Goal: Task Accomplishment & Management: Manage account settings

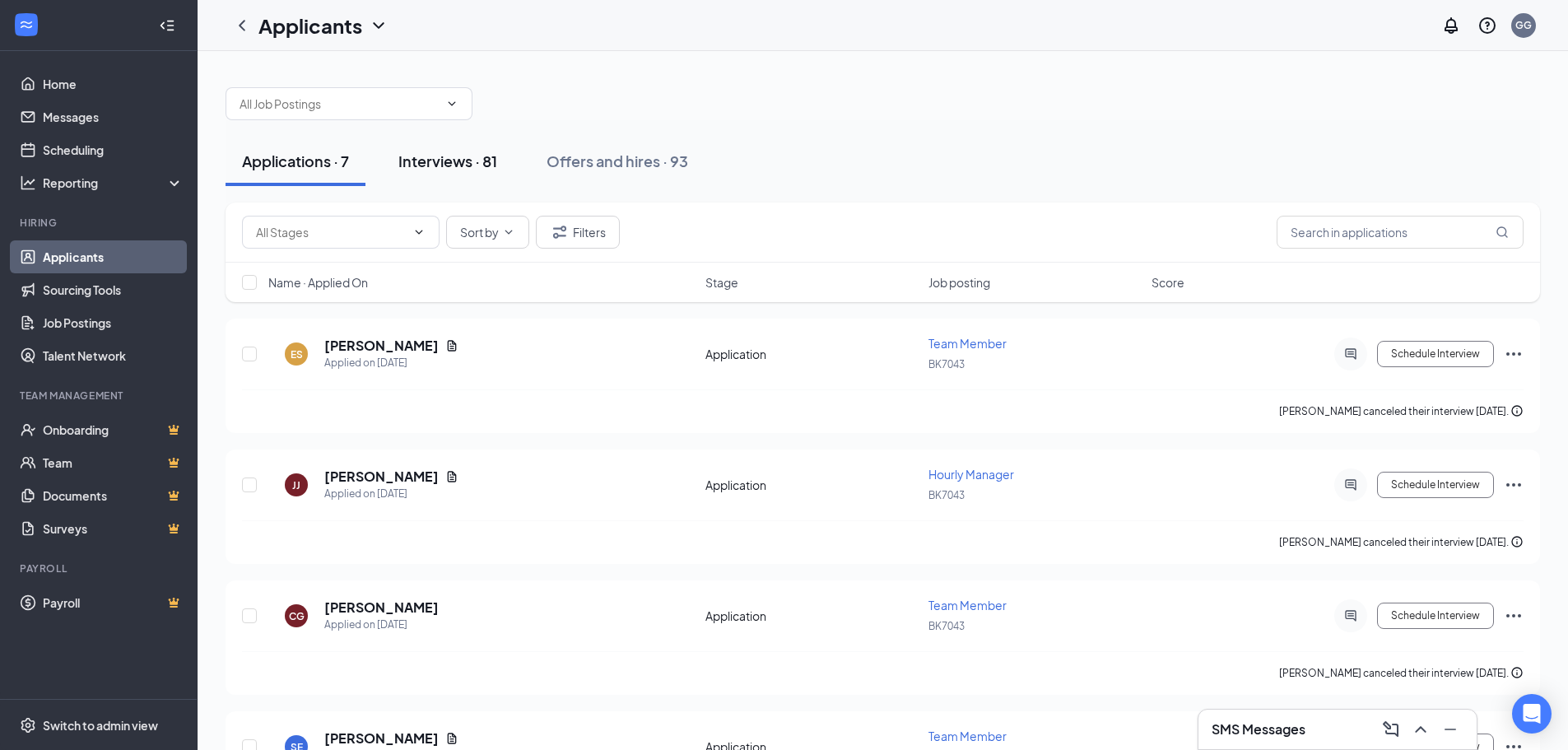
click at [432, 156] on div "Interviews · 81" at bounding box center [447, 161] width 99 height 20
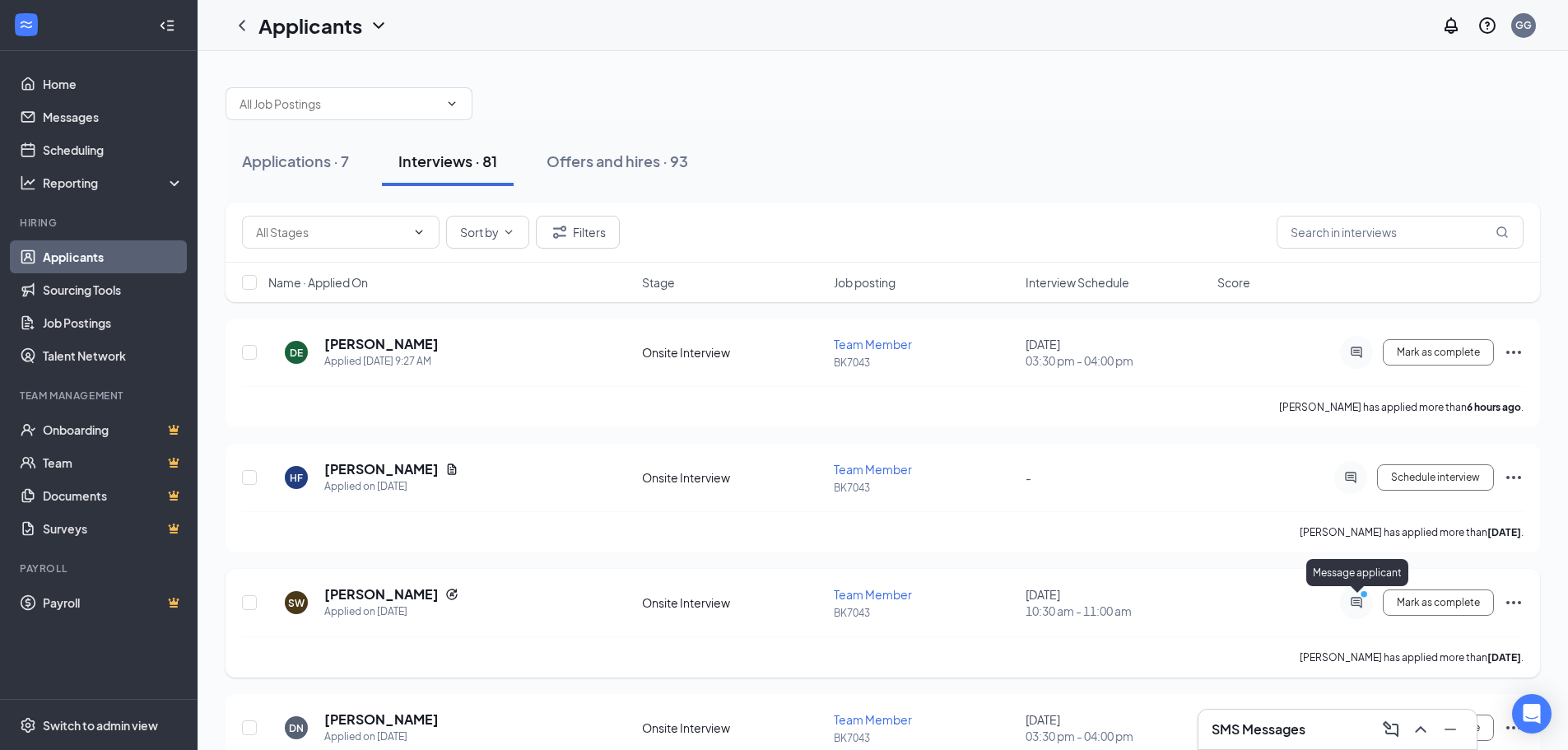
click at [1356, 606] on icon "ActiveChat" at bounding box center [1356, 602] width 11 height 11
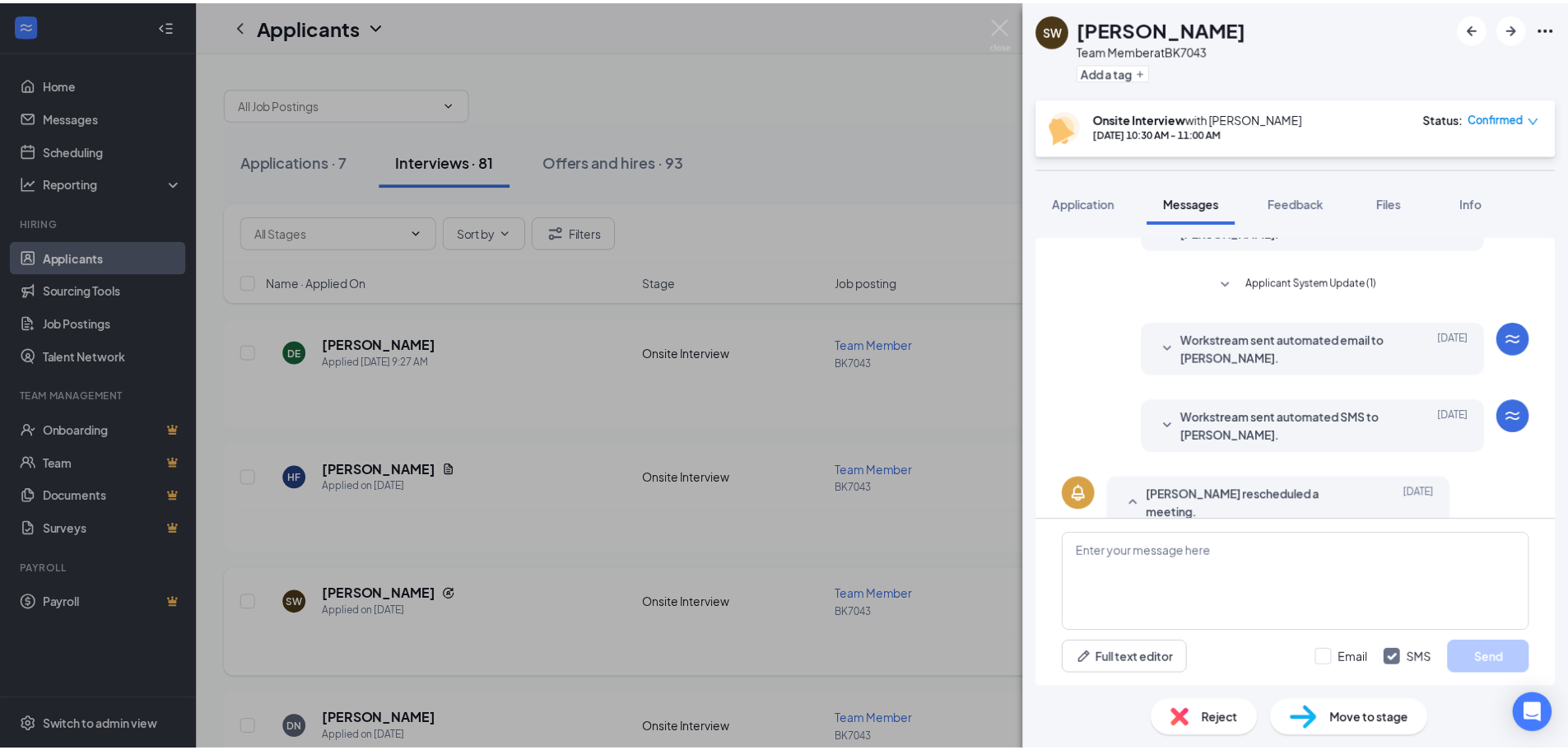
scroll to position [467, 0]
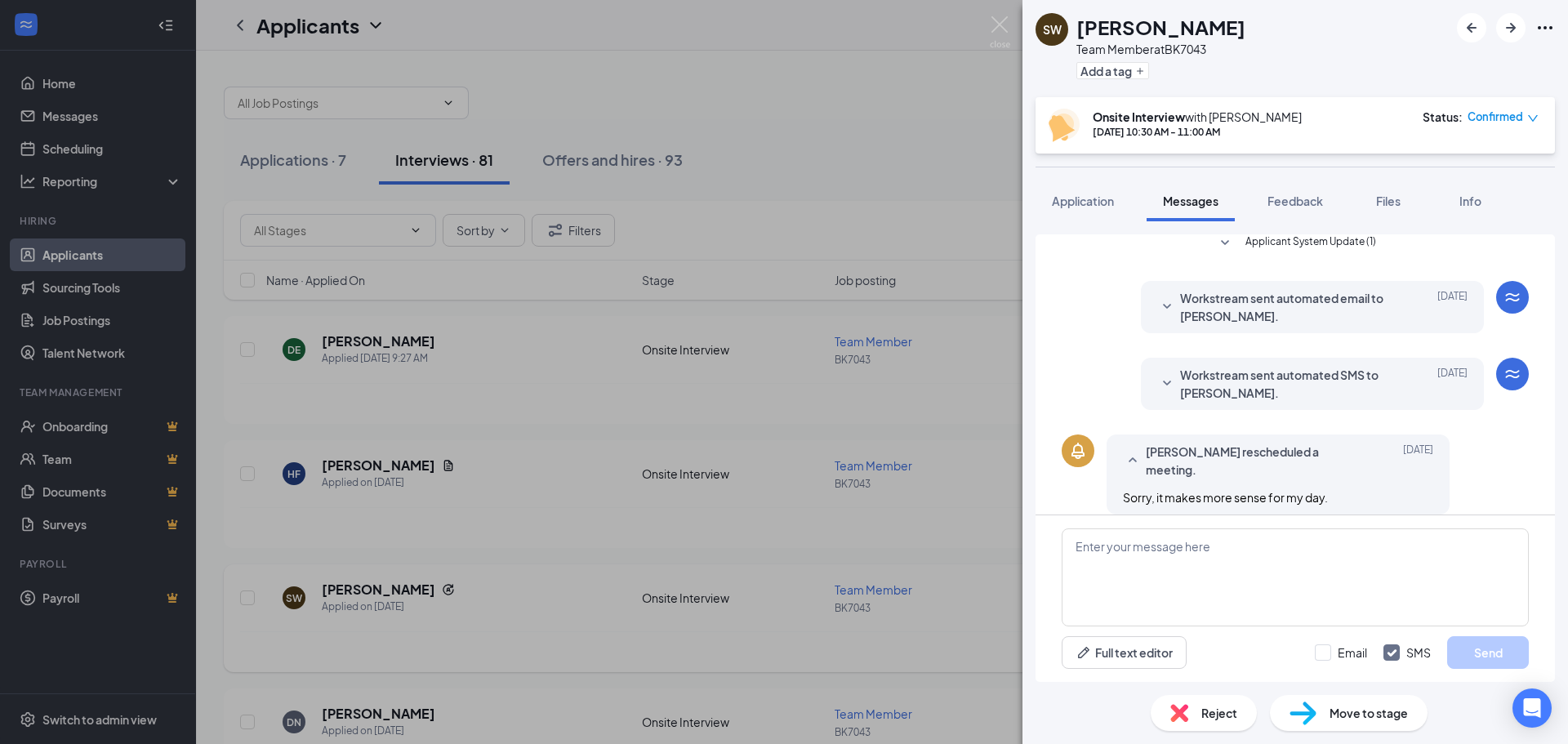
click at [526, 407] on div "SW Sidney Walsh Team Member at BK7043 Add a tag Onsite Interview with Guadalupe…" at bounding box center [784, 372] width 1568 height 744
